Goal: Transaction & Acquisition: Book appointment/travel/reservation

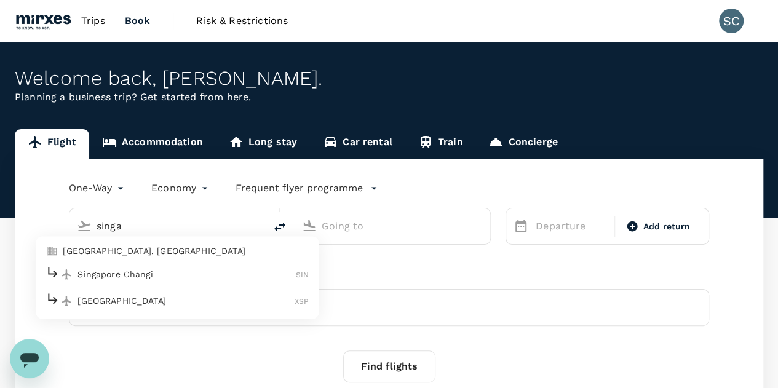
click at [161, 272] on p "Singapore Changi" at bounding box center [186, 274] width 218 height 12
type input "singa"
type input "Singapore Changi (SIN)"
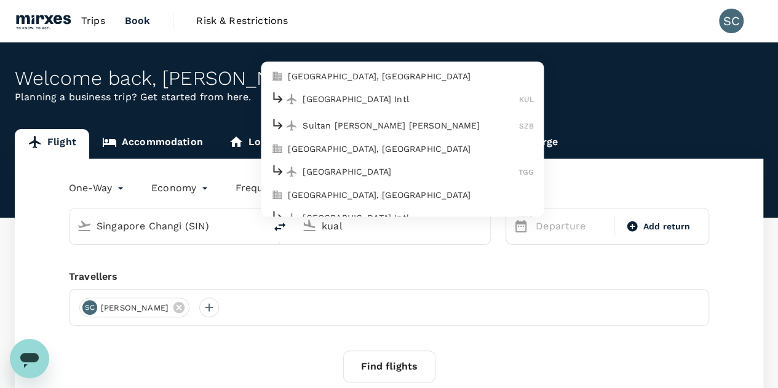
click at [352, 73] on p "[GEOGRAPHIC_DATA], [GEOGRAPHIC_DATA]" at bounding box center [411, 76] width 246 height 12
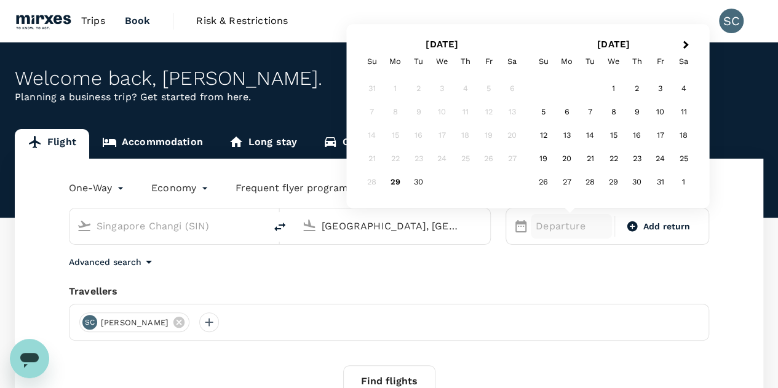
type input "[GEOGRAPHIC_DATA], [GEOGRAPHIC_DATA] (any)"
click at [562, 221] on p "Departure" at bounding box center [570, 226] width 71 height 15
click at [545, 112] on div "5" at bounding box center [543, 112] width 23 height 23
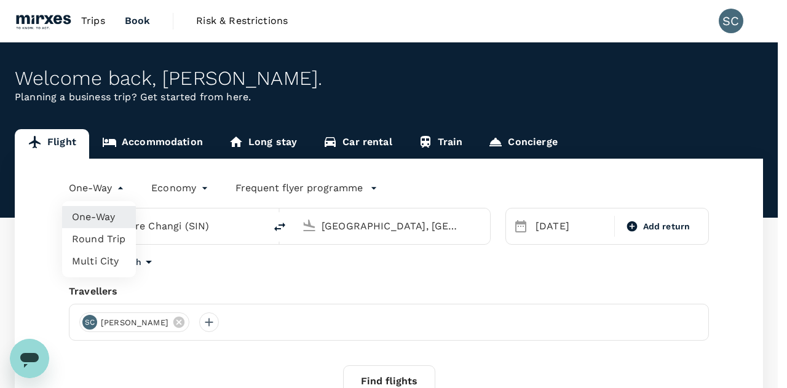
click at [100, 189] on body "Trips Book Risk & Restrictions SC Welcome back , [PERSON_NAME] . Planning a bus…" at bounding box center [393, 259] width 787 height 519
click at [108, 244] on li "Round Trip" at bounding box center [99, 239] width 74 height 22
type input "roundtrip"
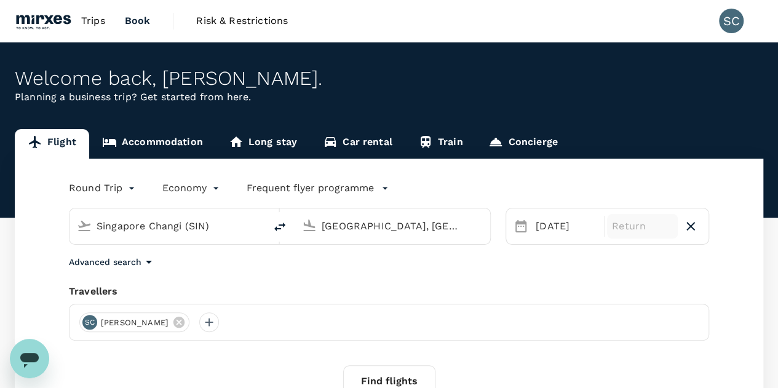
click at [626, 231] on p "Return" at bounding box center [642, 226] width 61 height 15
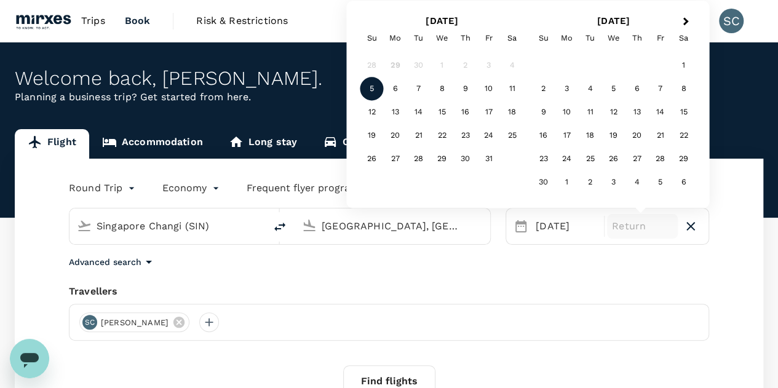
click at [368, 91] on div "5" at bounding box center [371, 88] width 23 height 23
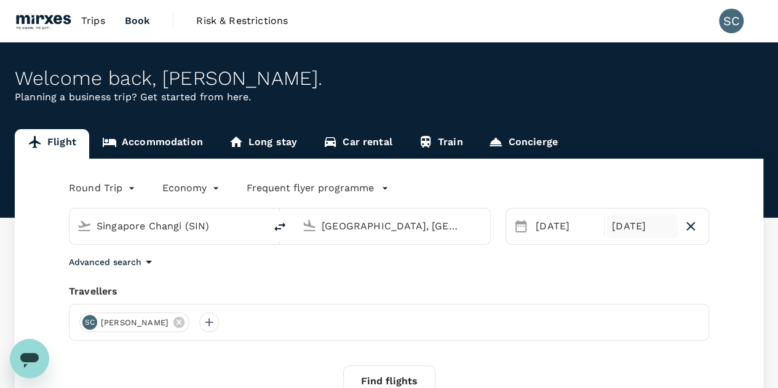
click at [637, 226] on div "[DATE]" at bounding box center [642, 226] width 71 height 25
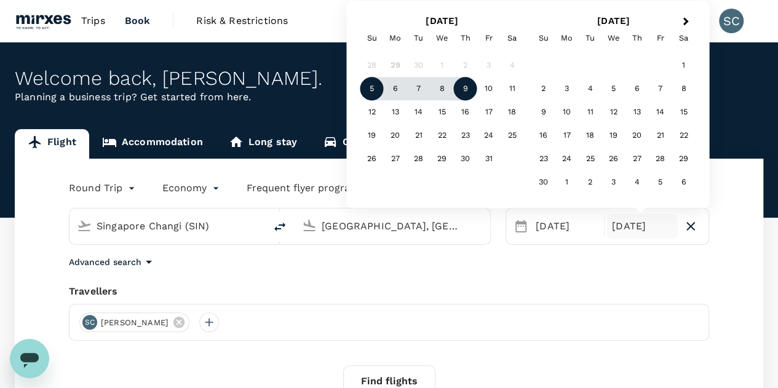
click at [463, 92] on div "9" at bounding box center [465, 88] width 23 height 23
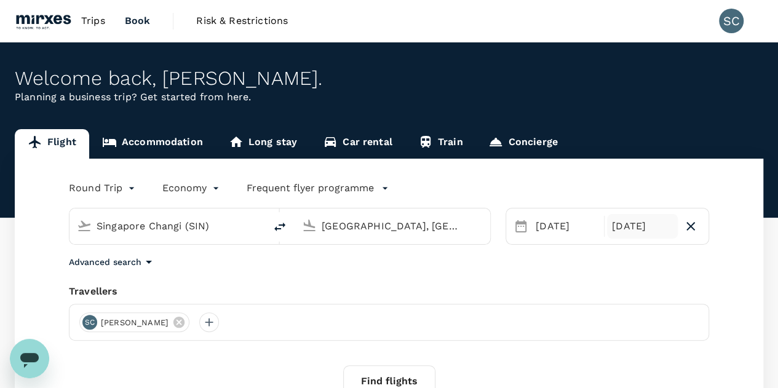
click at [625, 225] on div "[DATE]" at bounding box center [642, 226] width 71 height 25
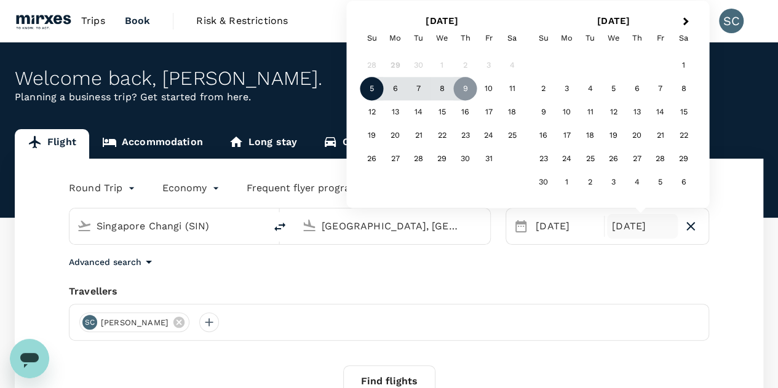
click at [372, 87] on div "5" at bounding box center [371, 88] width 23 height 23
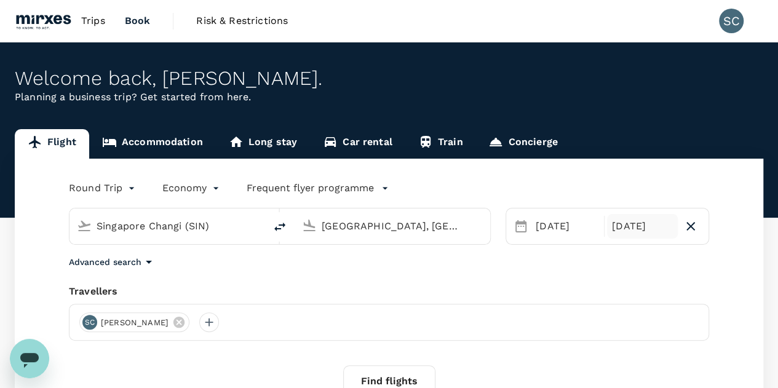
click at [623, 225] on div "[DATE]" at bounding box center [642, 226] width 71 height 25
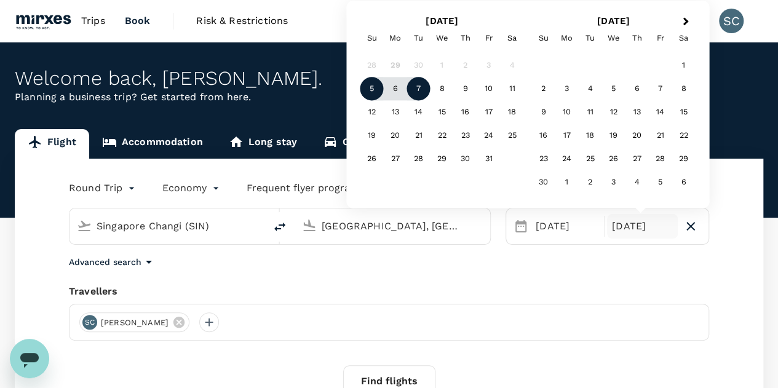
click at [418, 84] on div "7" at bounding box center [418, 88] width 23 height 23
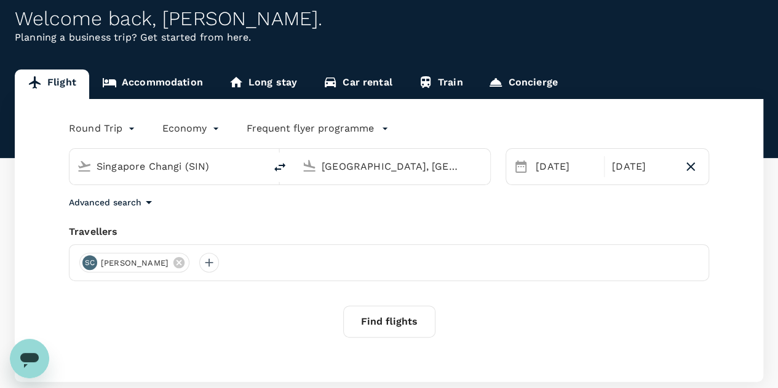
scroll to position [61, 0]
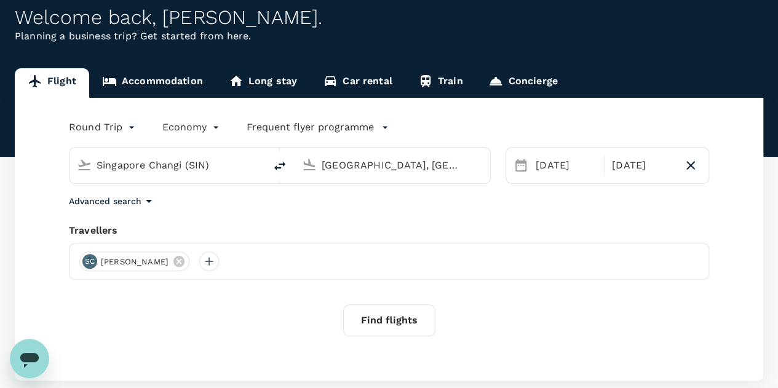
click at [403, 323] on button "Find flights" at bounding box center [389, 320] width 92 height 32
